Goal: Information Seeking & Learning: Find specific page/section

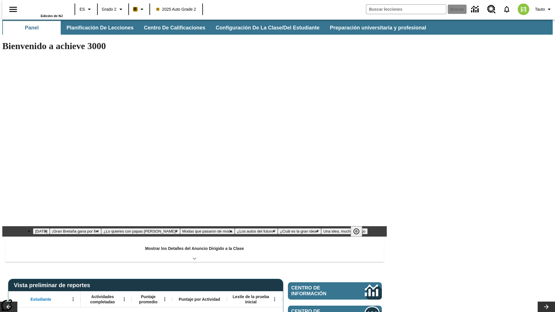
type input "-1"
click at [97, 28] on button "Planificación de lecciones" at bounding box center [100, 28] width 77 height 14
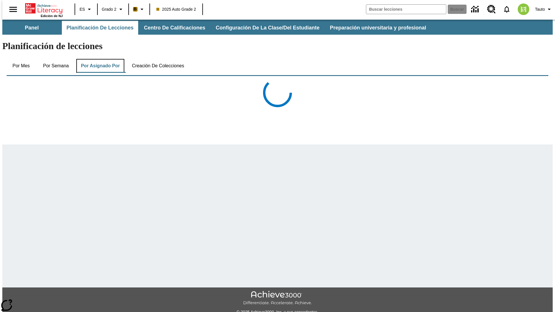
click at [99, 59] on button "Por asignado por" at bounding box center [100, 66] width 48 height 14
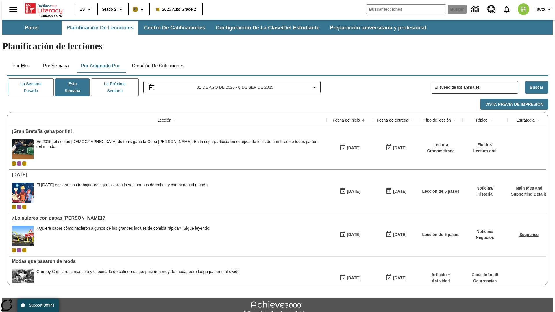
type input "El sueño de los animales"
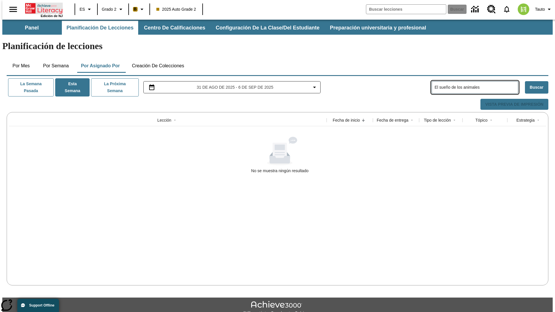
click at [42, 8] on icon "Portada" at bounding box center [44, 9] width 38 height 12
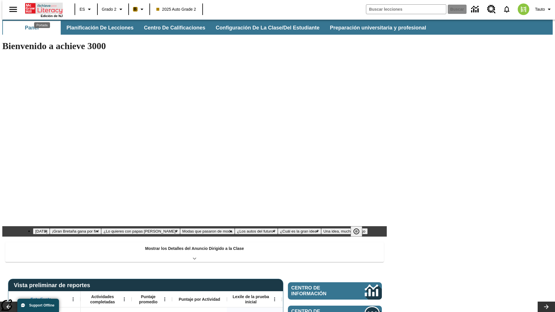
type input "-1"
